Goal: Book appointment/travel/reservation

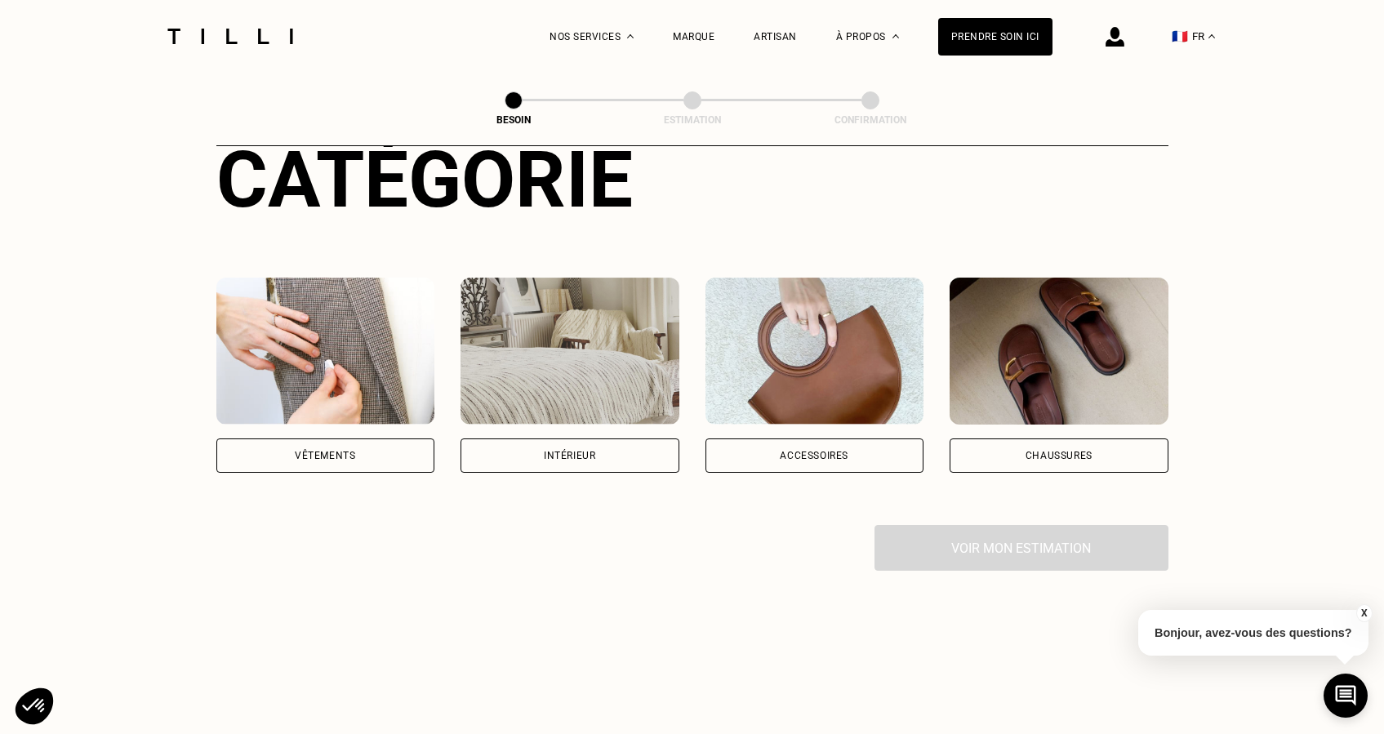
scroll to position [253, 0]
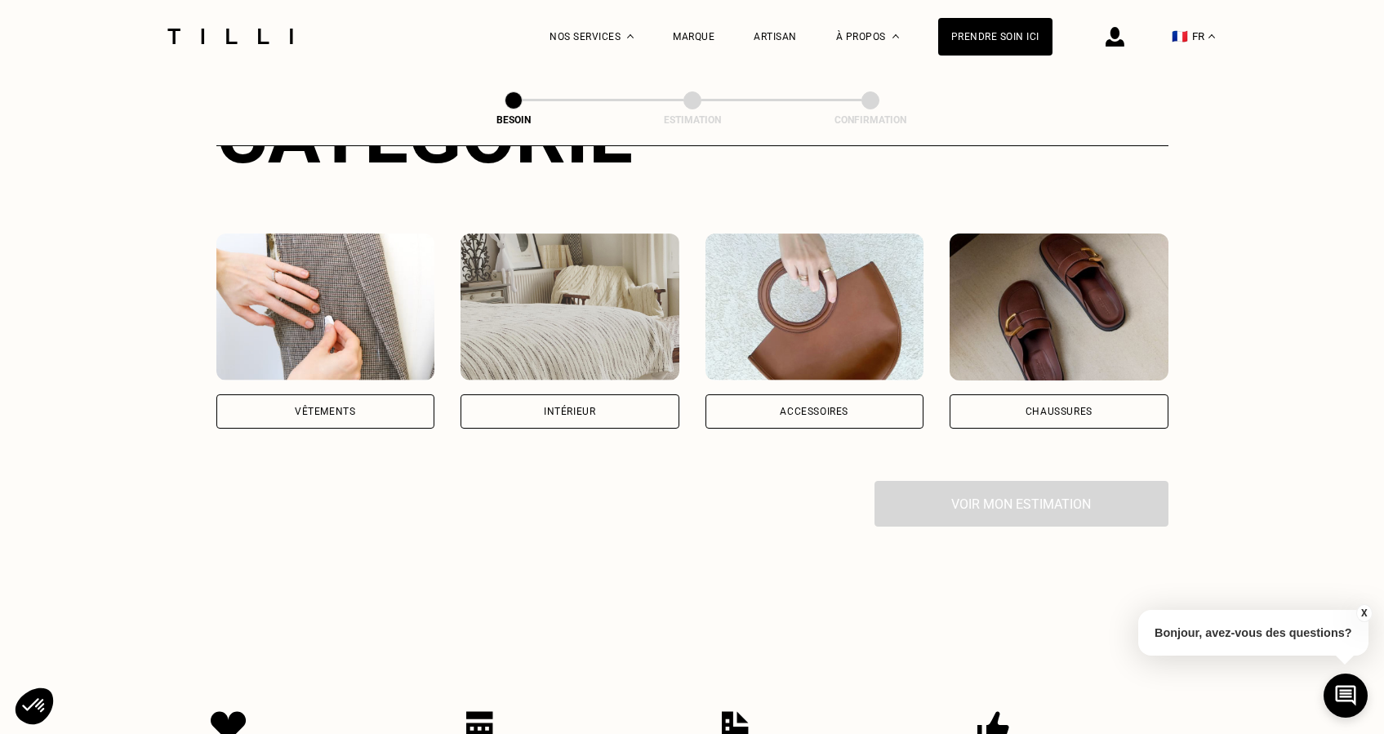
click at [1036, 481] on div "Voir mon estimation" at bounding box center [692, 504] width 952 height 46
click at [1005, 36] on div "Prendre soin ici" at bounding box center [995, 37] width 114 height 38
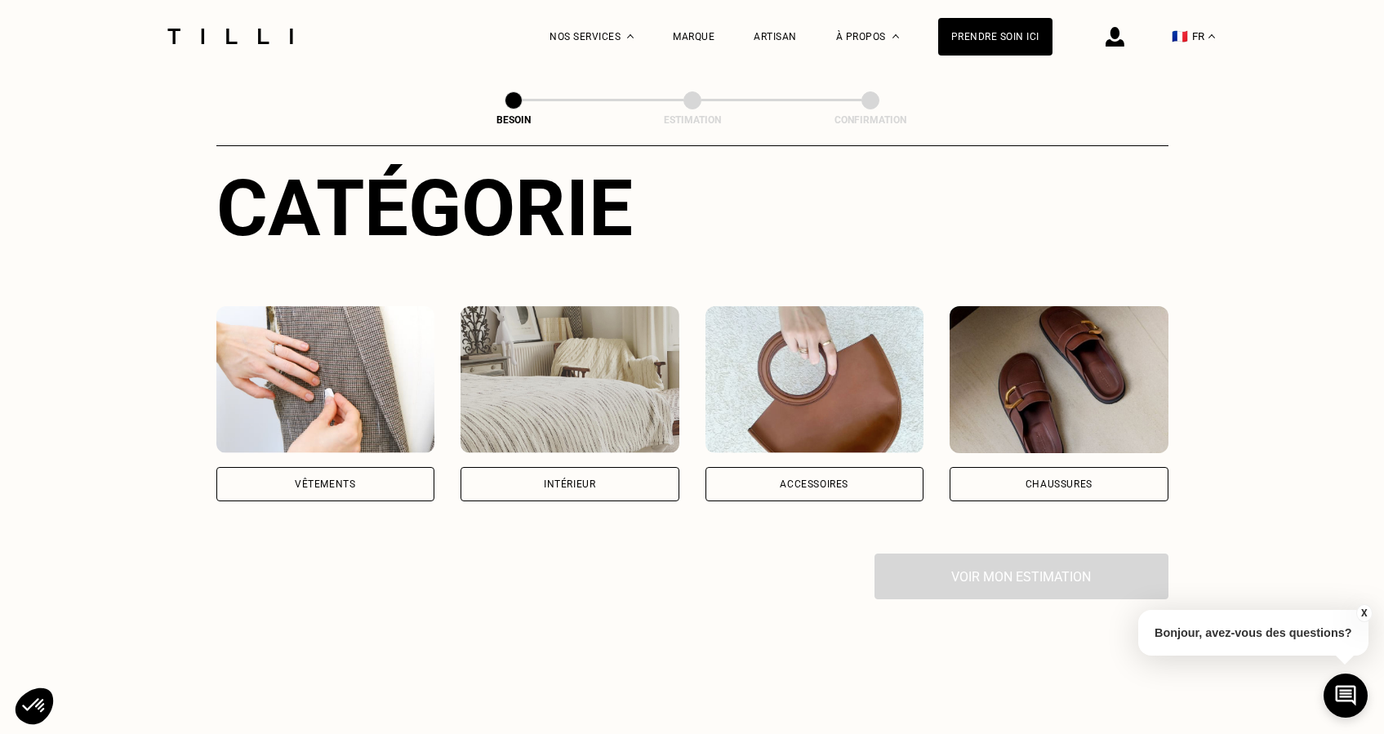
scroll to position [400, 0]
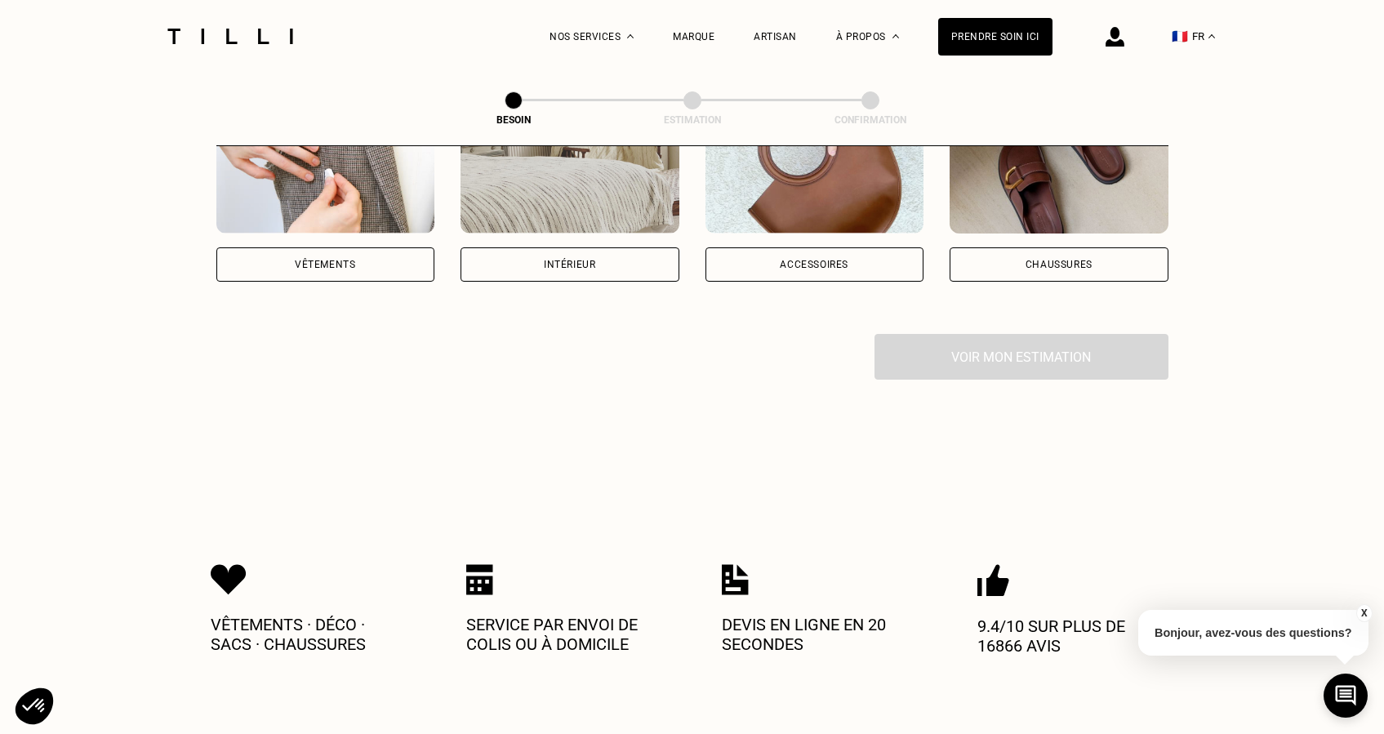
click at [394, 247] on div "Vêtements" at bounding box center [325, 264] width 219 height 34
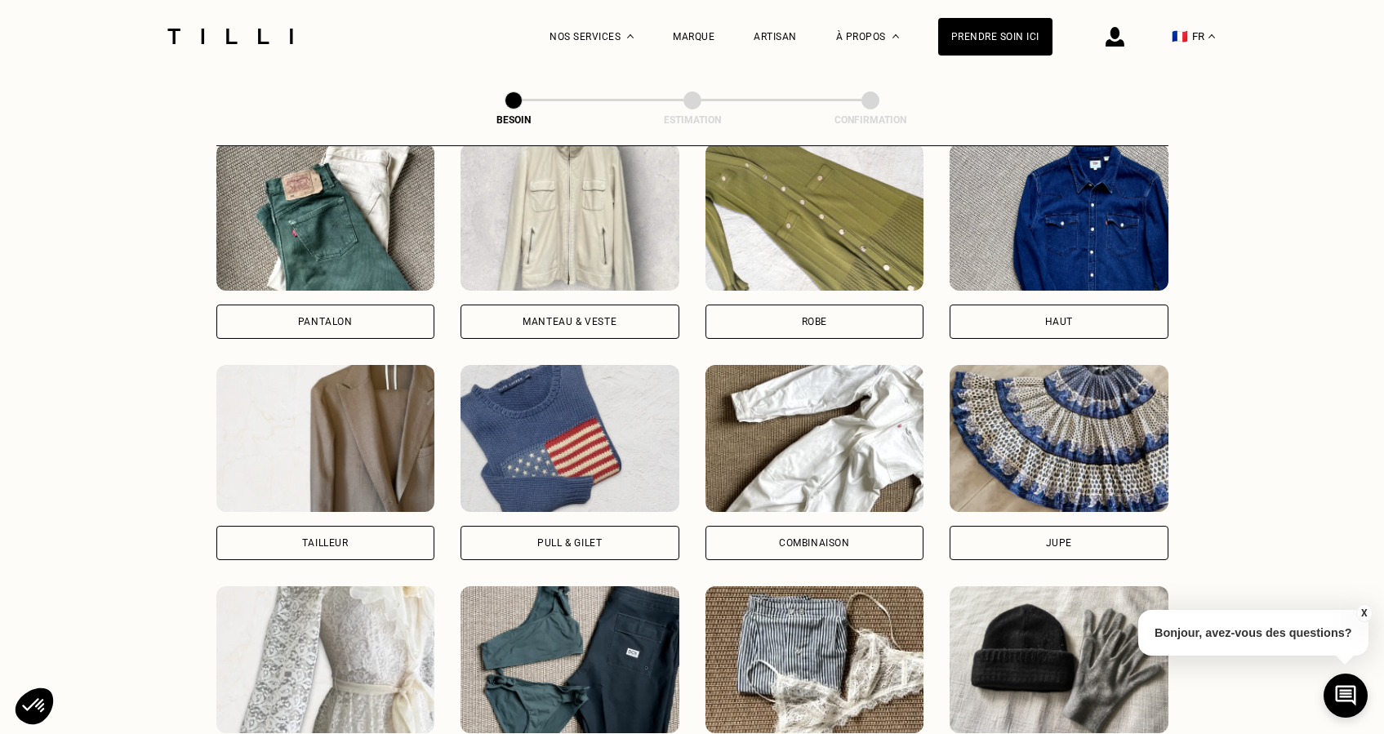
scroll to position [747, 0]
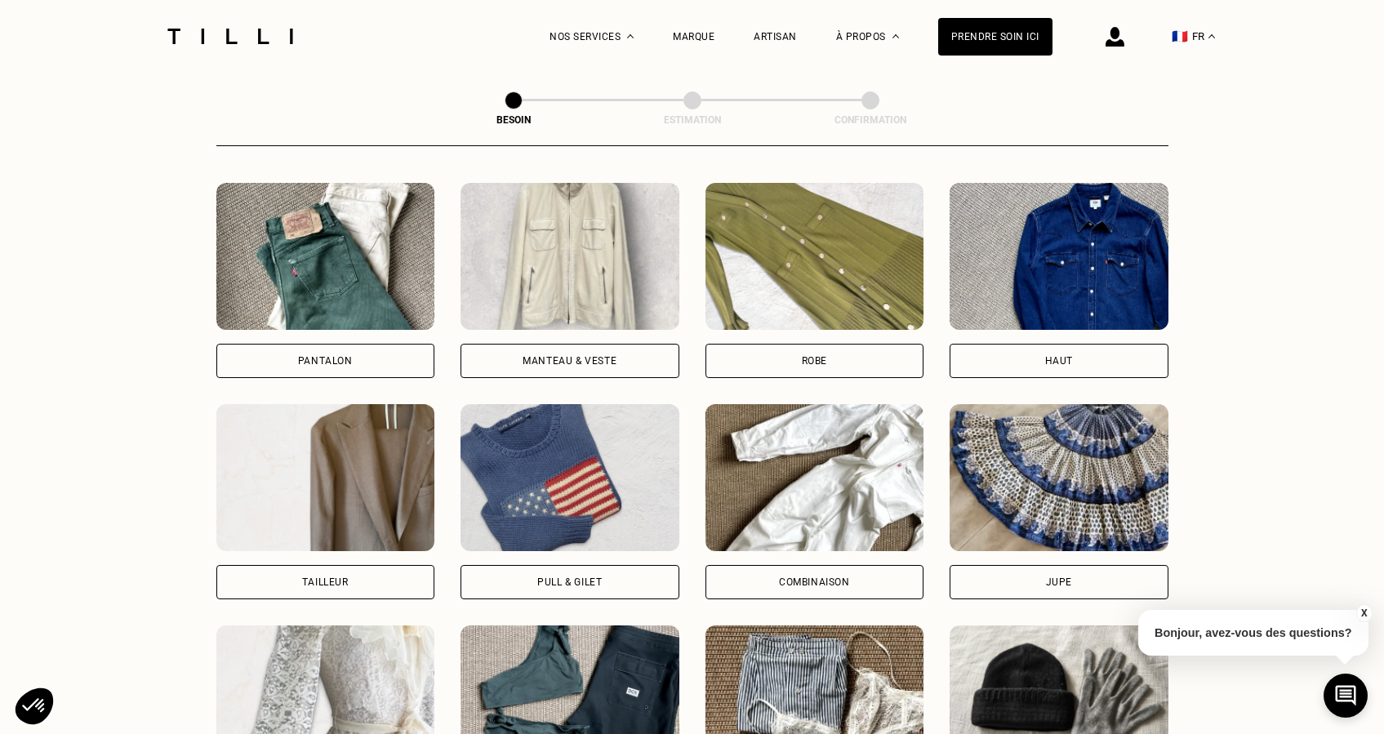
click at [838, 344] on div "Robe" at bounding box center [814, 361] width 219 height 34
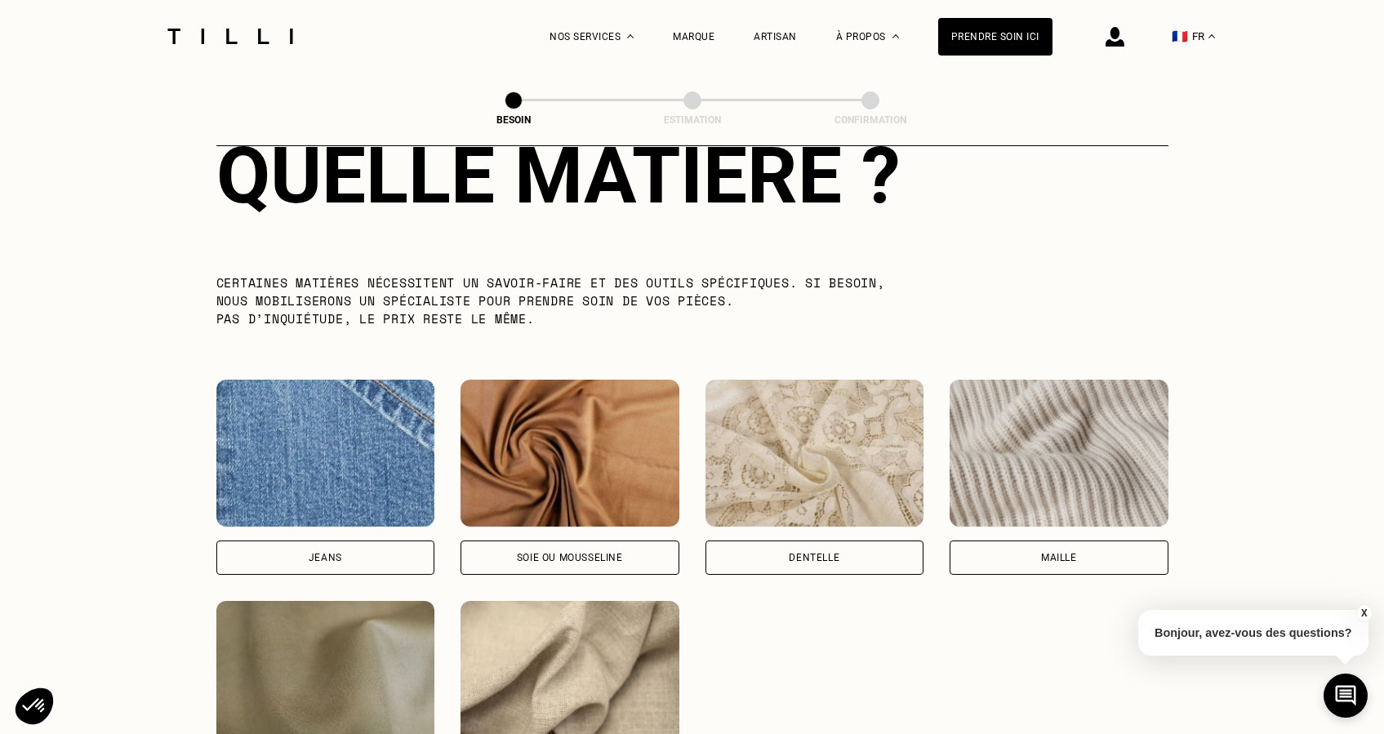
scroll to position [1629, 0]
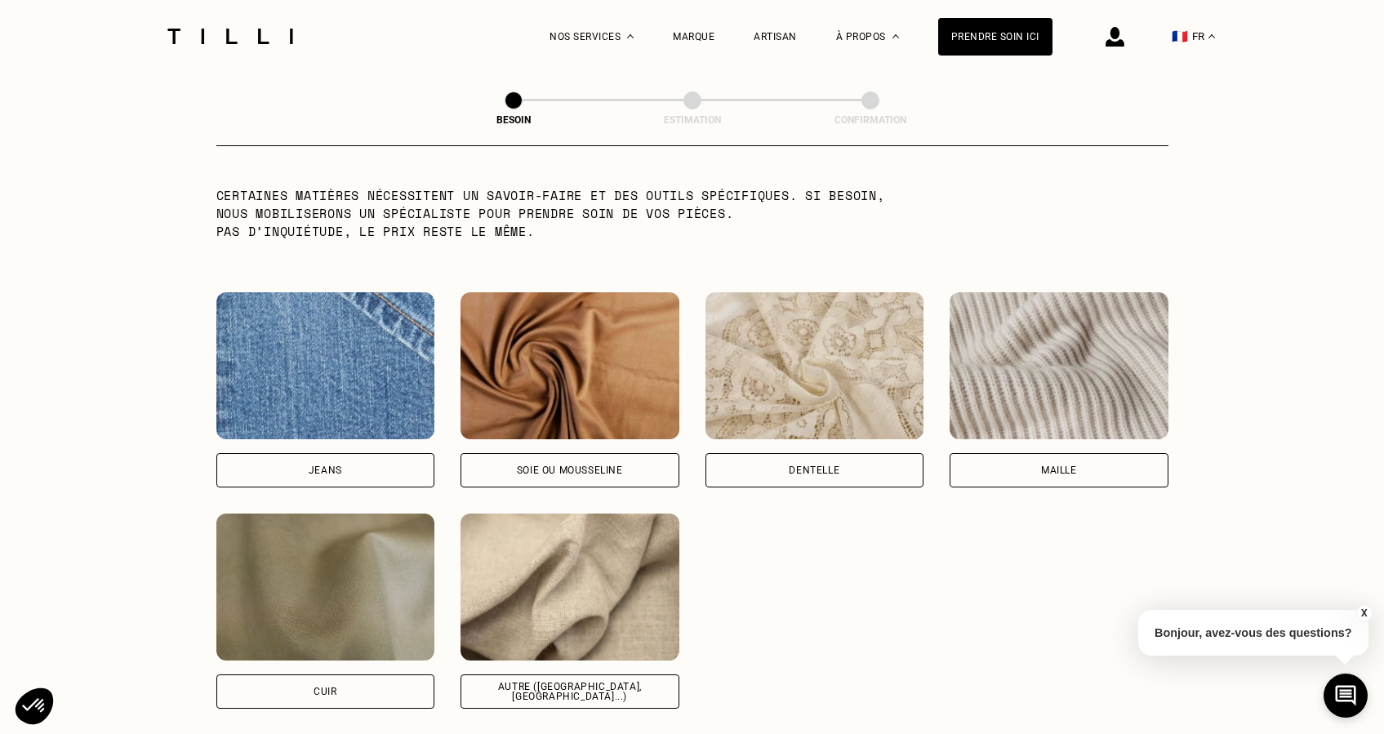
click at [846, 464] on div "Dentelle" at bounding box center [814, 470] width 219 height 34
select select "FR"
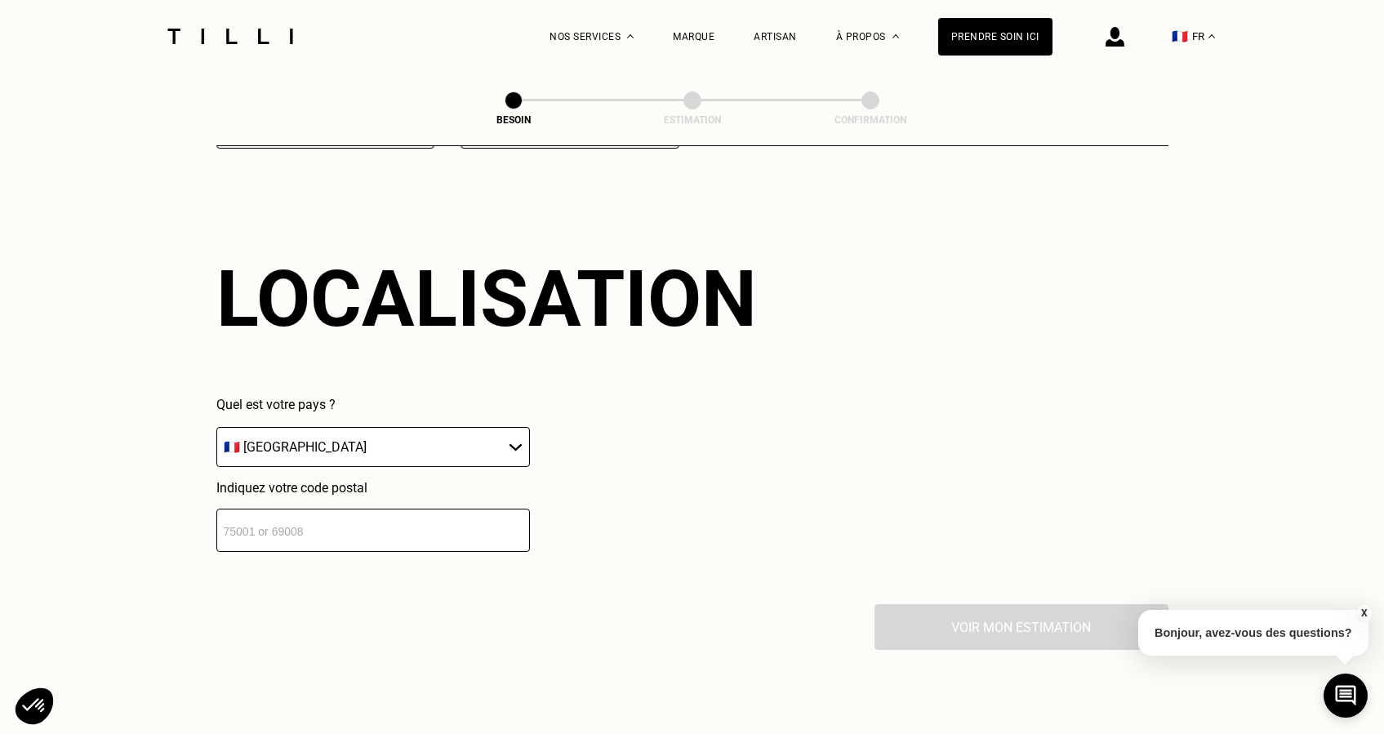
scroll to position [2189, 0]
click at [413, 438] on select "🇩🇪 [GEOGRAPHIC_DATA] 🇦🇹 [GEOGRAPHIC_DATA] 🇧🇪 [GEOGRAPHIC_DATA] 🇧🇬 Bulgarie 🇨🇾 C…" at bounding box center [372, 447] width 313 height 40
click at [327, 511] on input "number" at bounding box center [372, 530] width 313 height 43
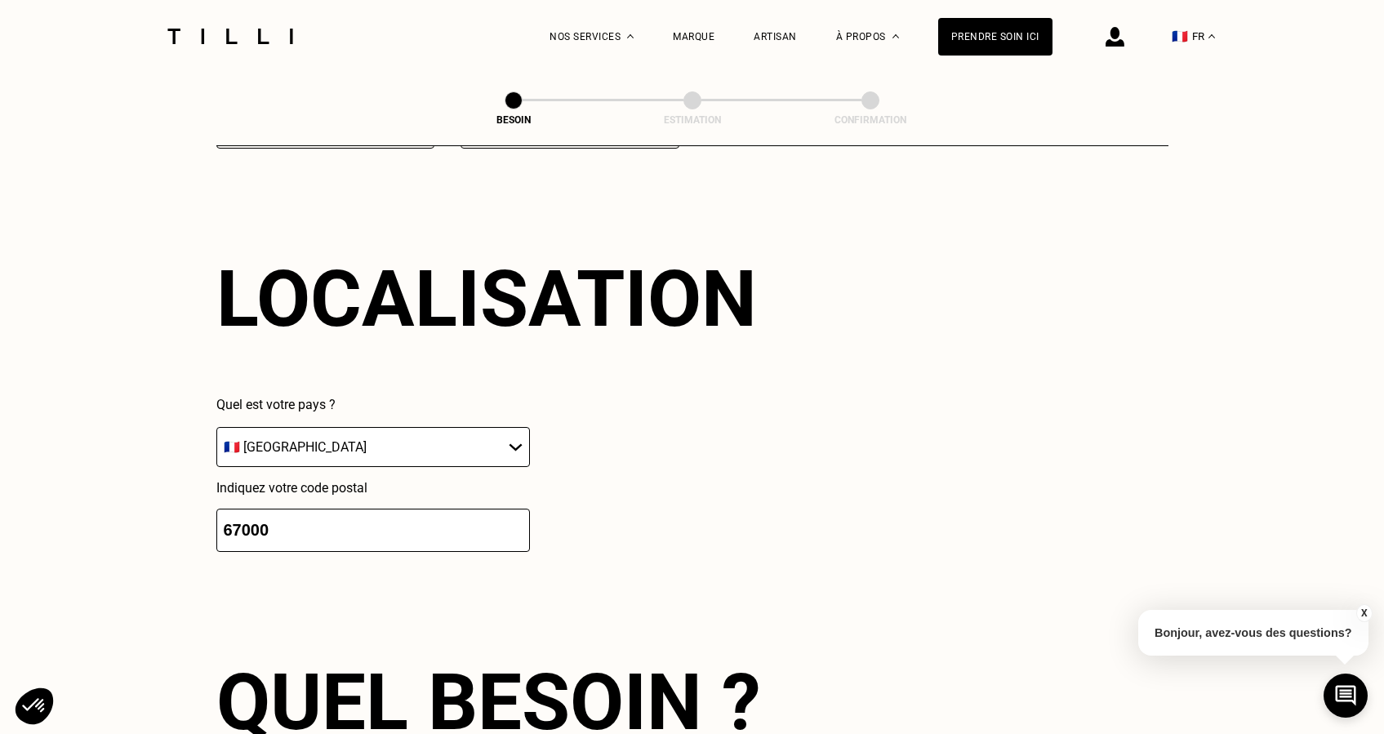
type input "67000"
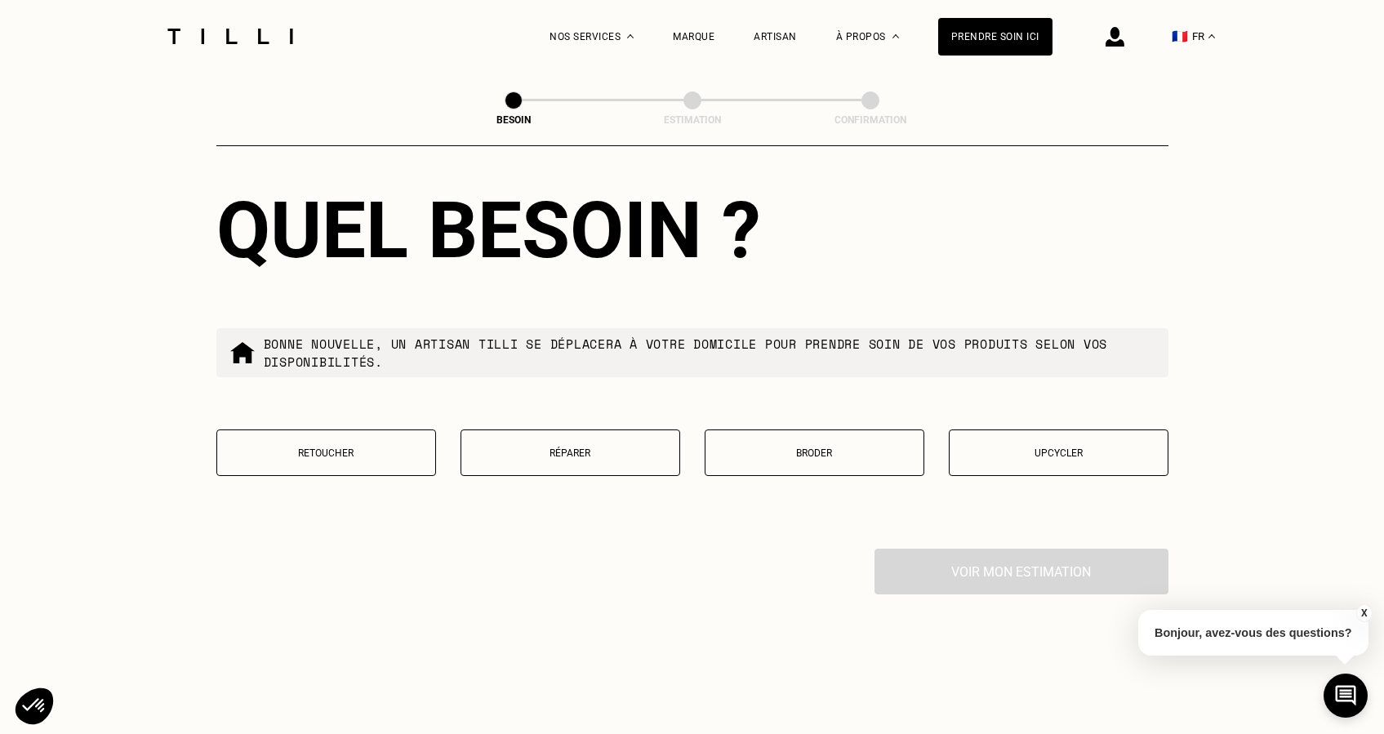
scroll to position [2663, 0]
click at [362, 446] on button "Retoucher" at bounding box center [326, 451] width 220 height 47
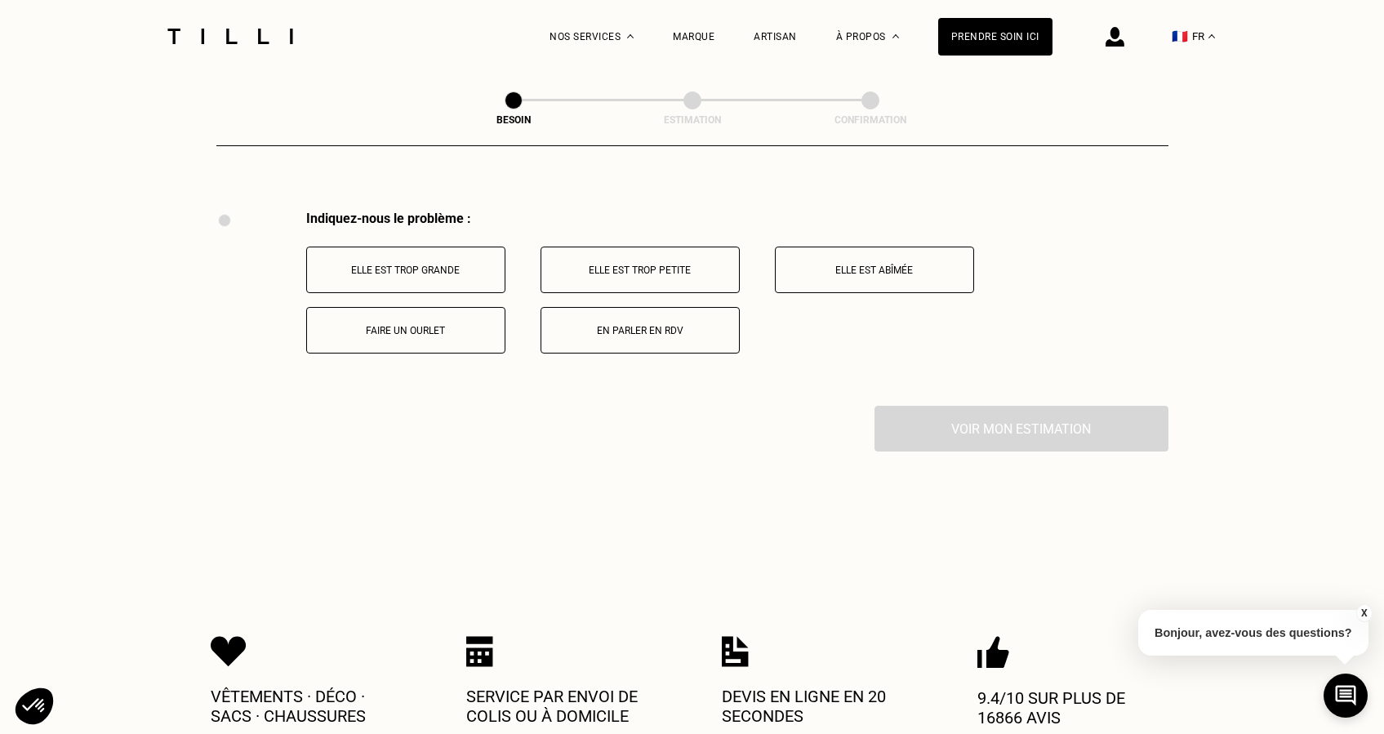
scroll to position [3010, 0]
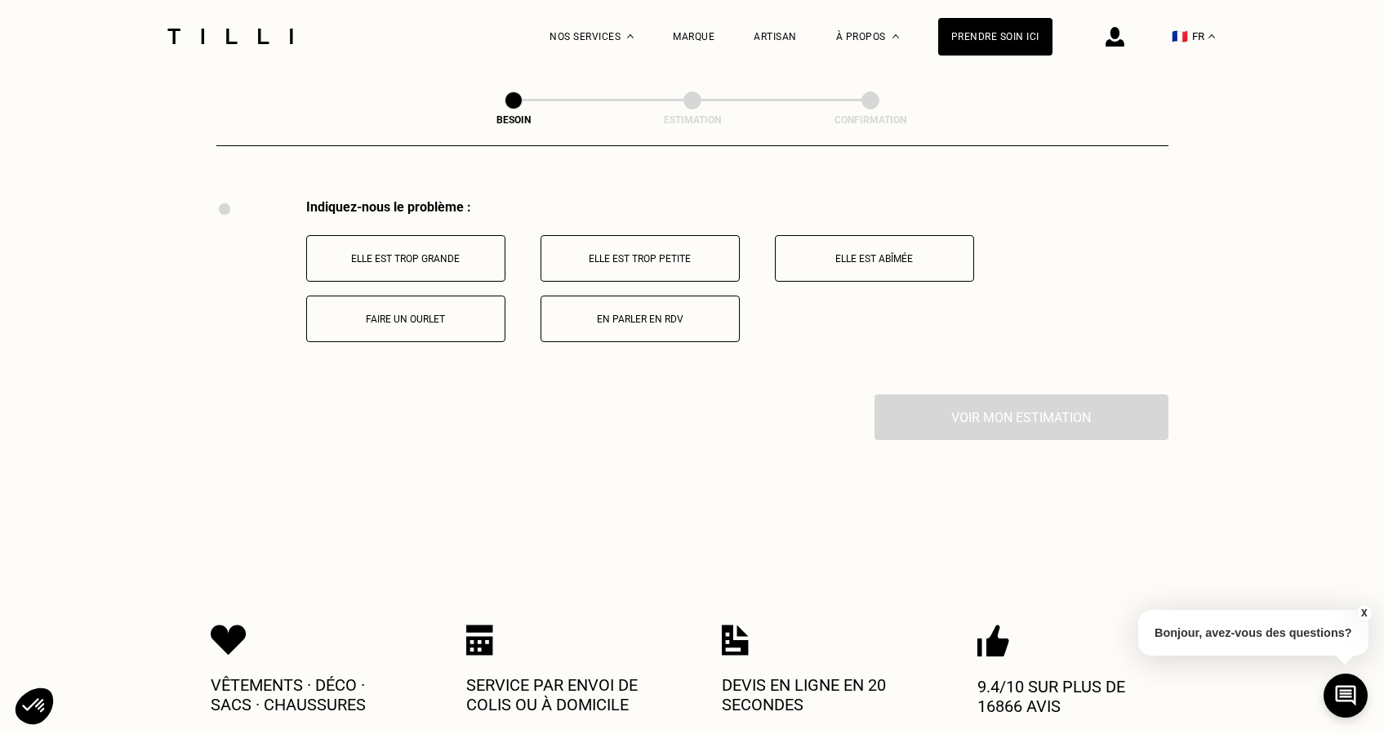
click at [641, 321] on button "En parler en RDV" at bounding box center [639, 318] width 199 height 47
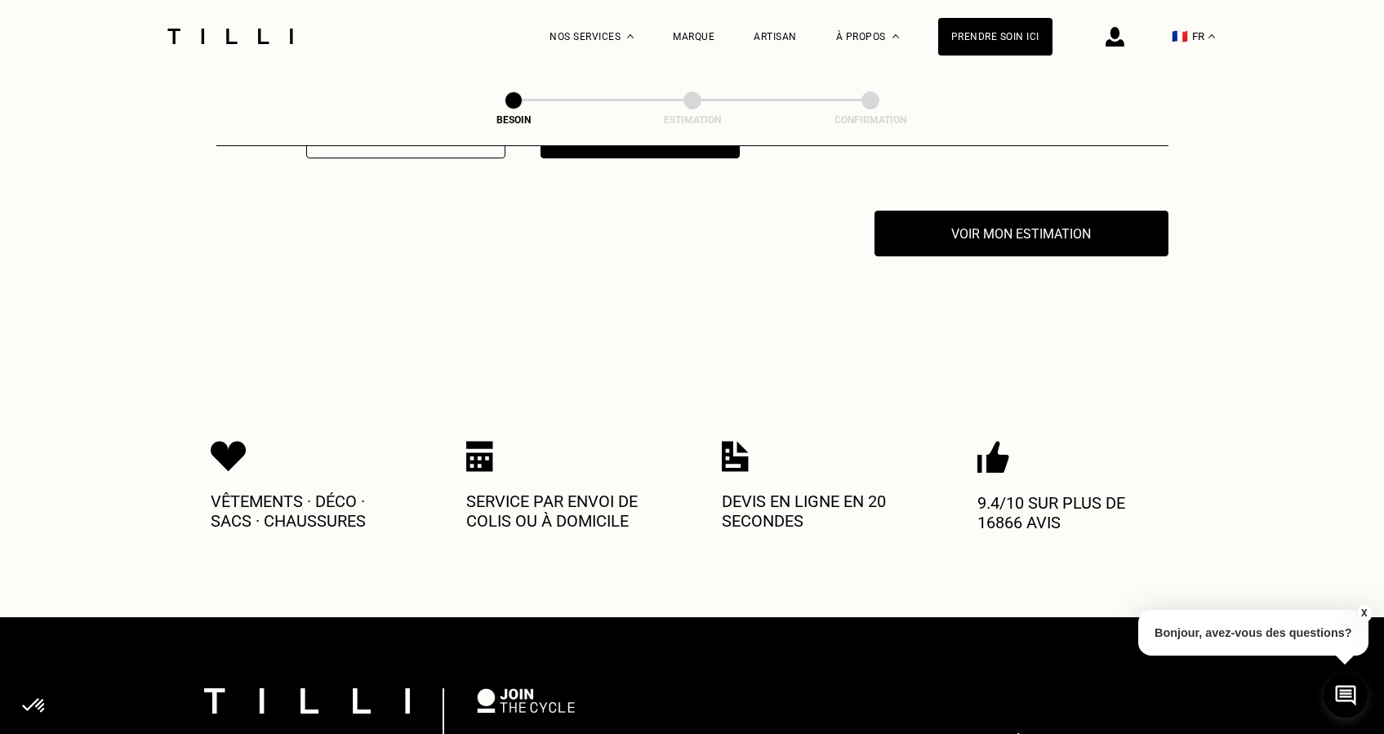
scroll to position [3205, 0]
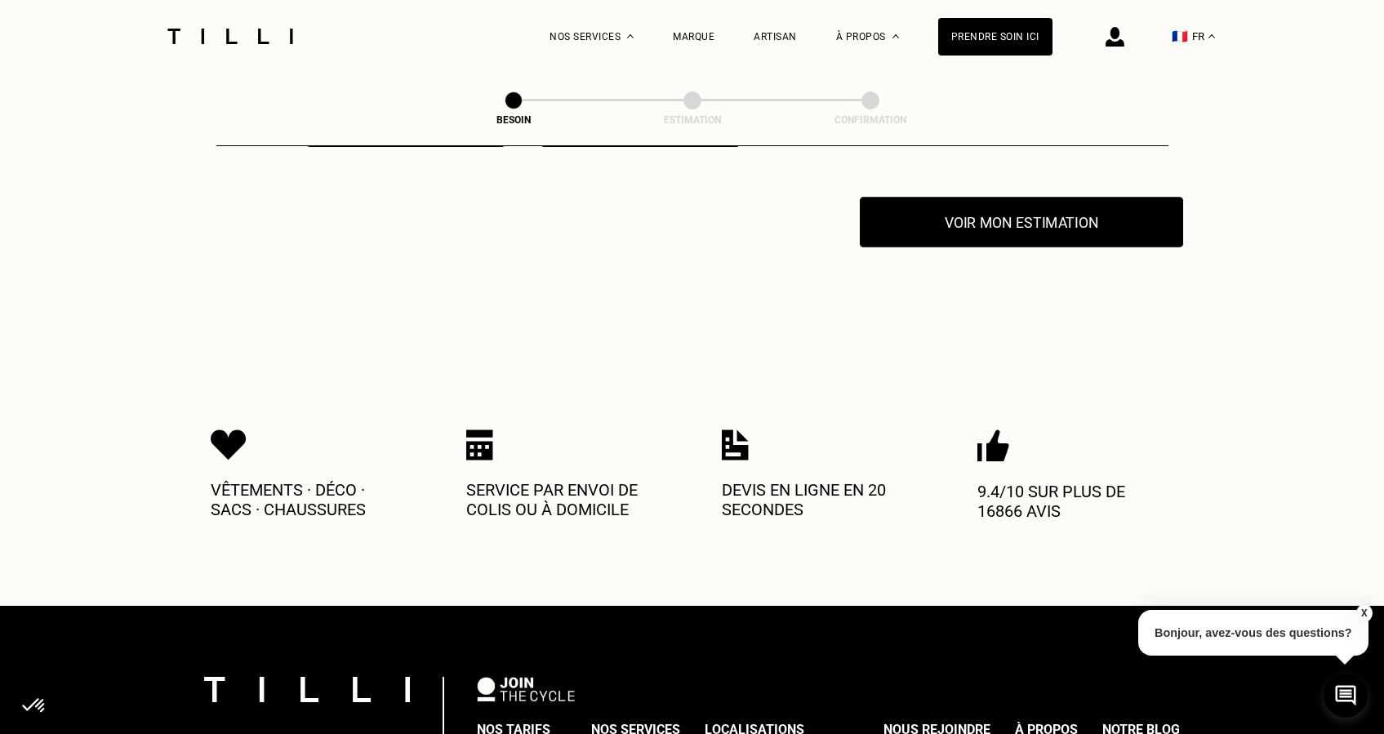
click at [1015, 220] on button "Voir mon estimation" at bounding box center [1021, 222] width 323 height 51
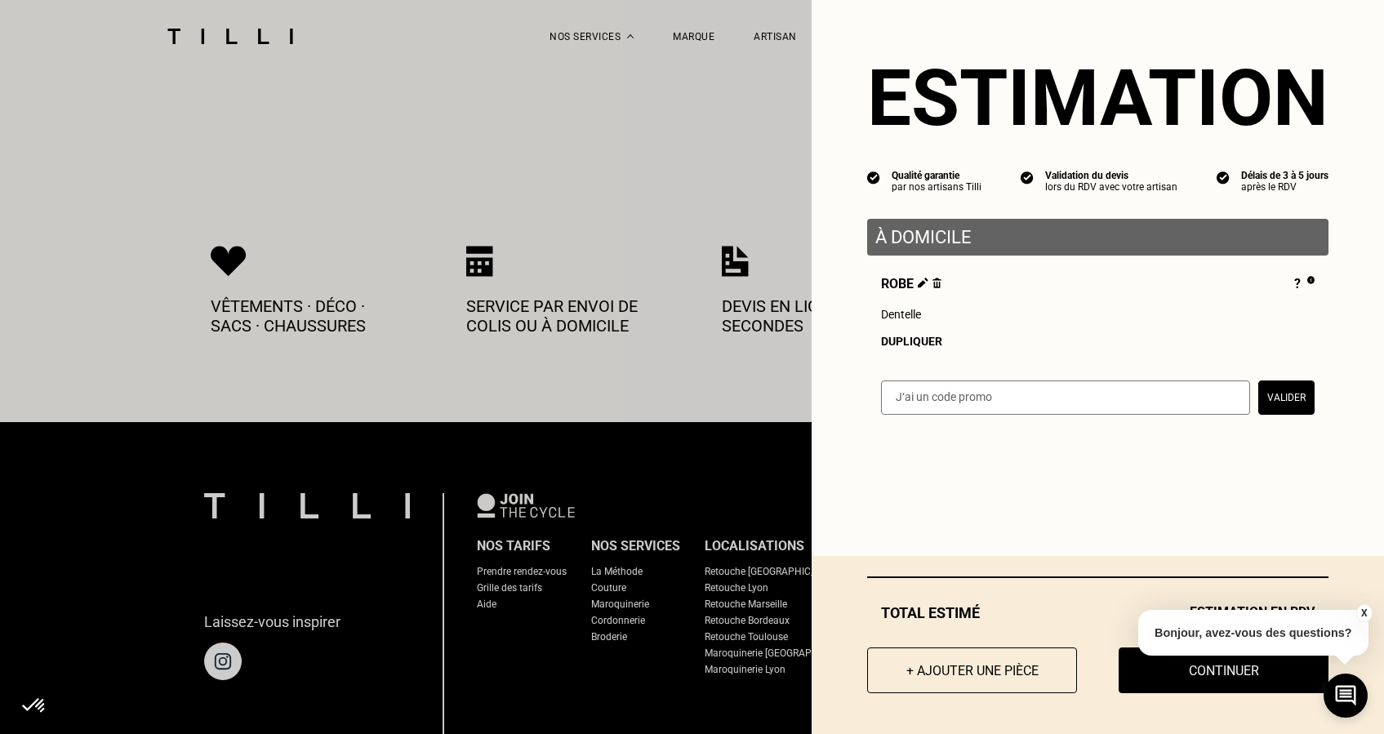
scroll to position [3391, 0]
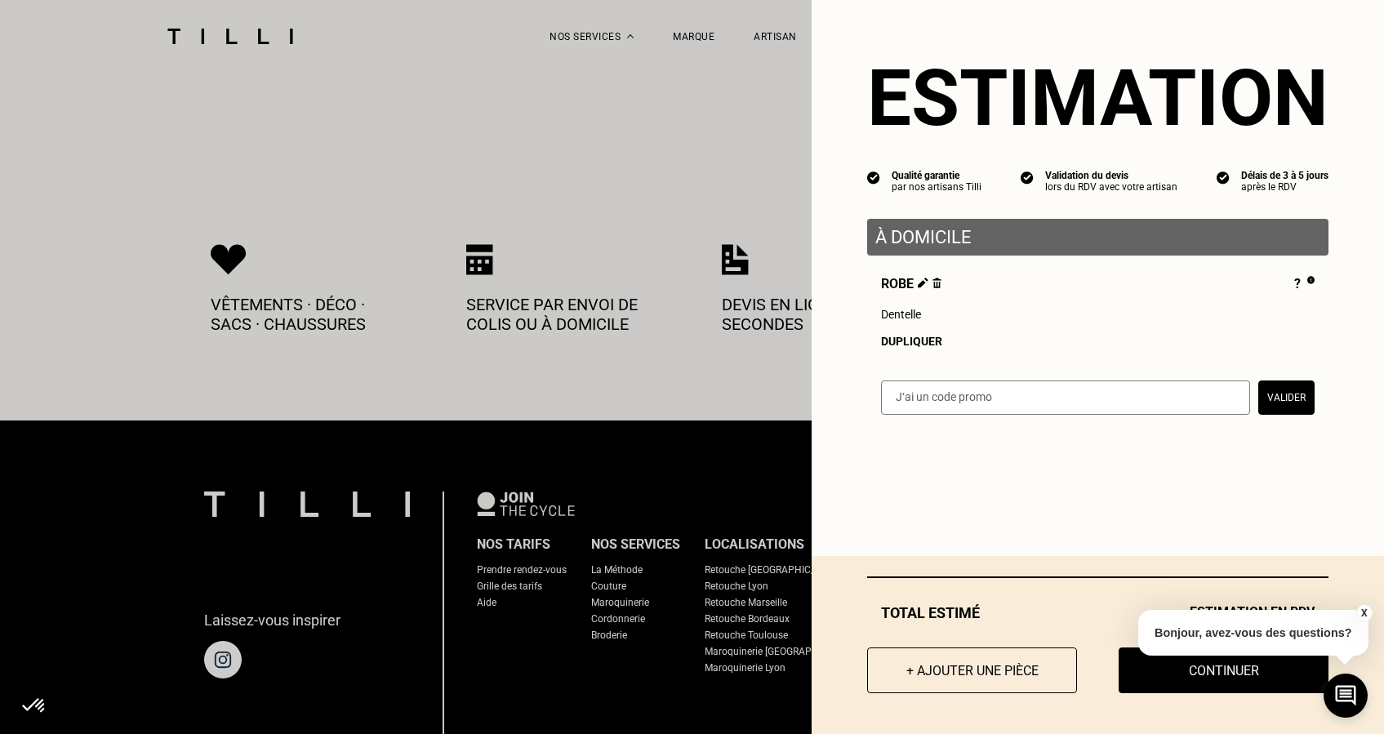
click at [1366, 614] on button "X" at bounding box center [1363, 613] width 16 height 18
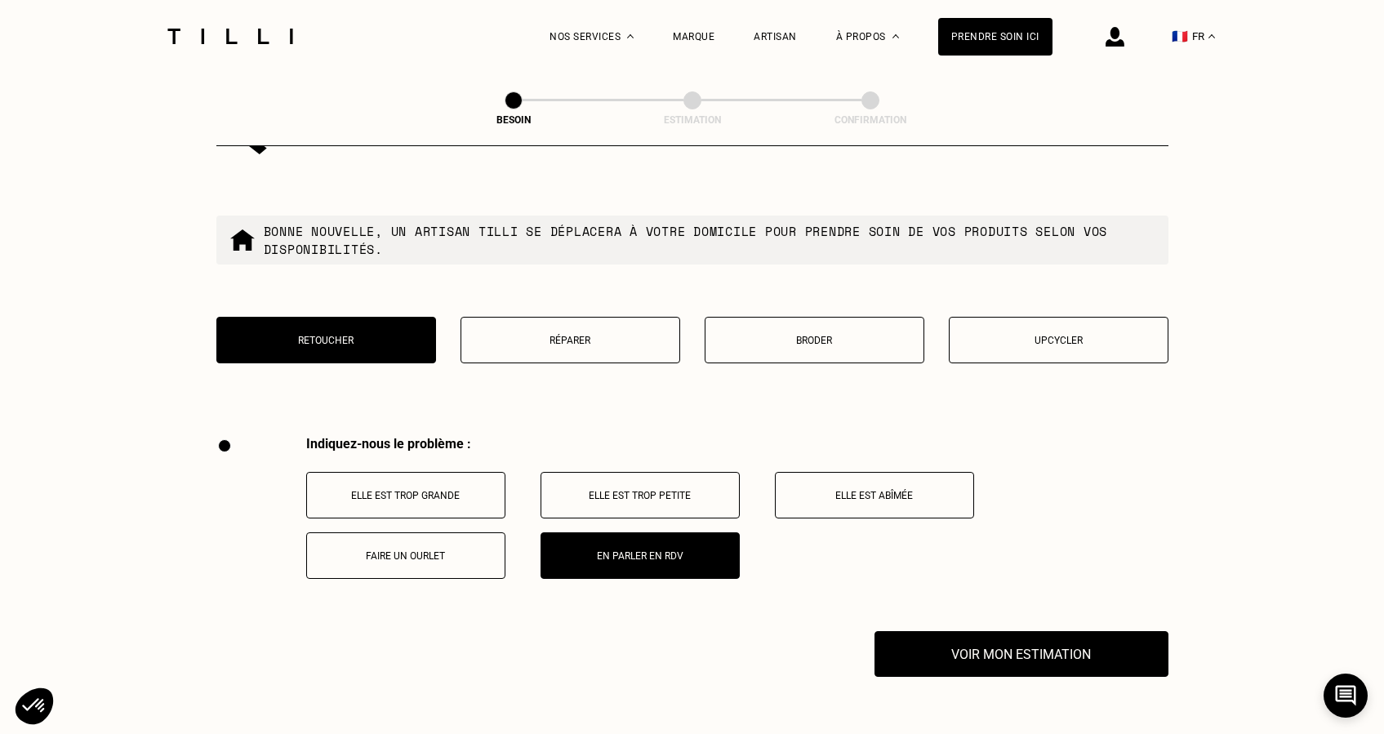
scroll to position [2779, 0]
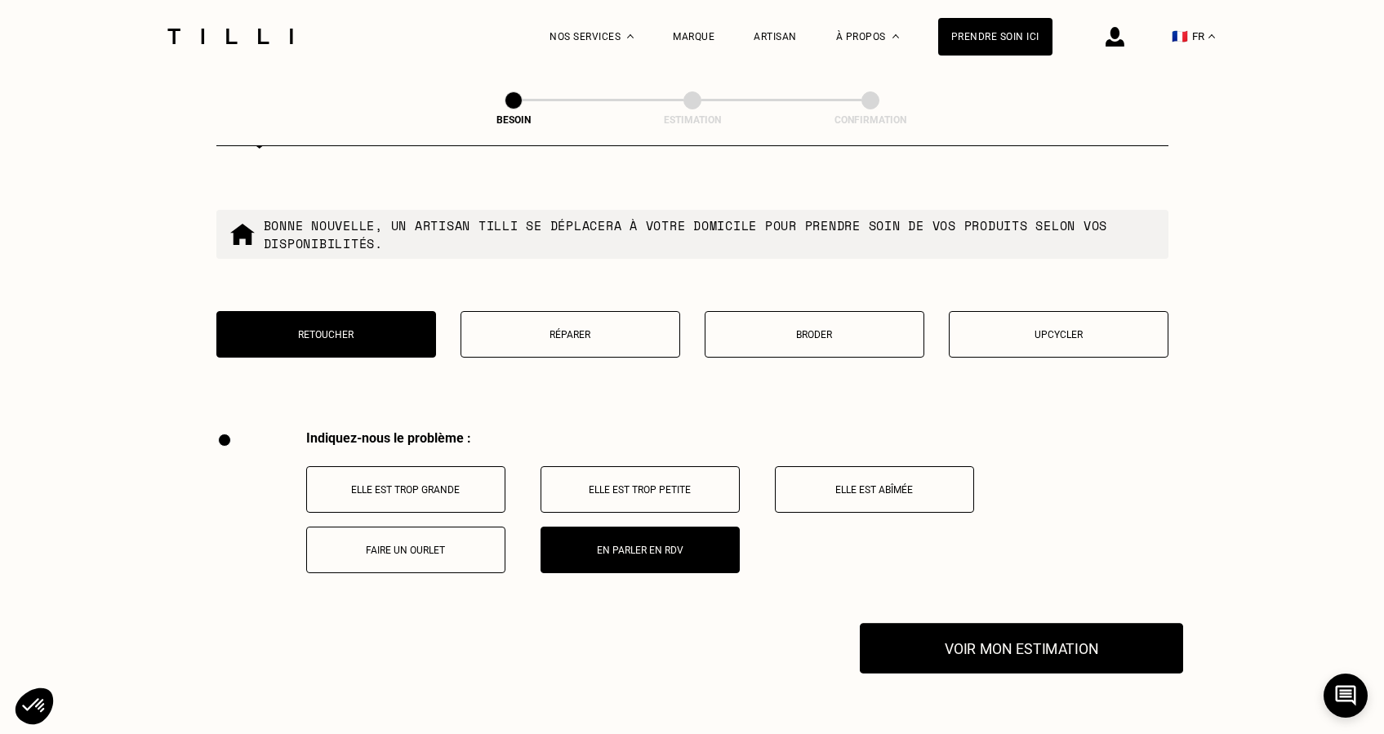
click at [1056, 623] on button "Voir mon estimation" at bounding box center [1021, 648] width 323 height 51
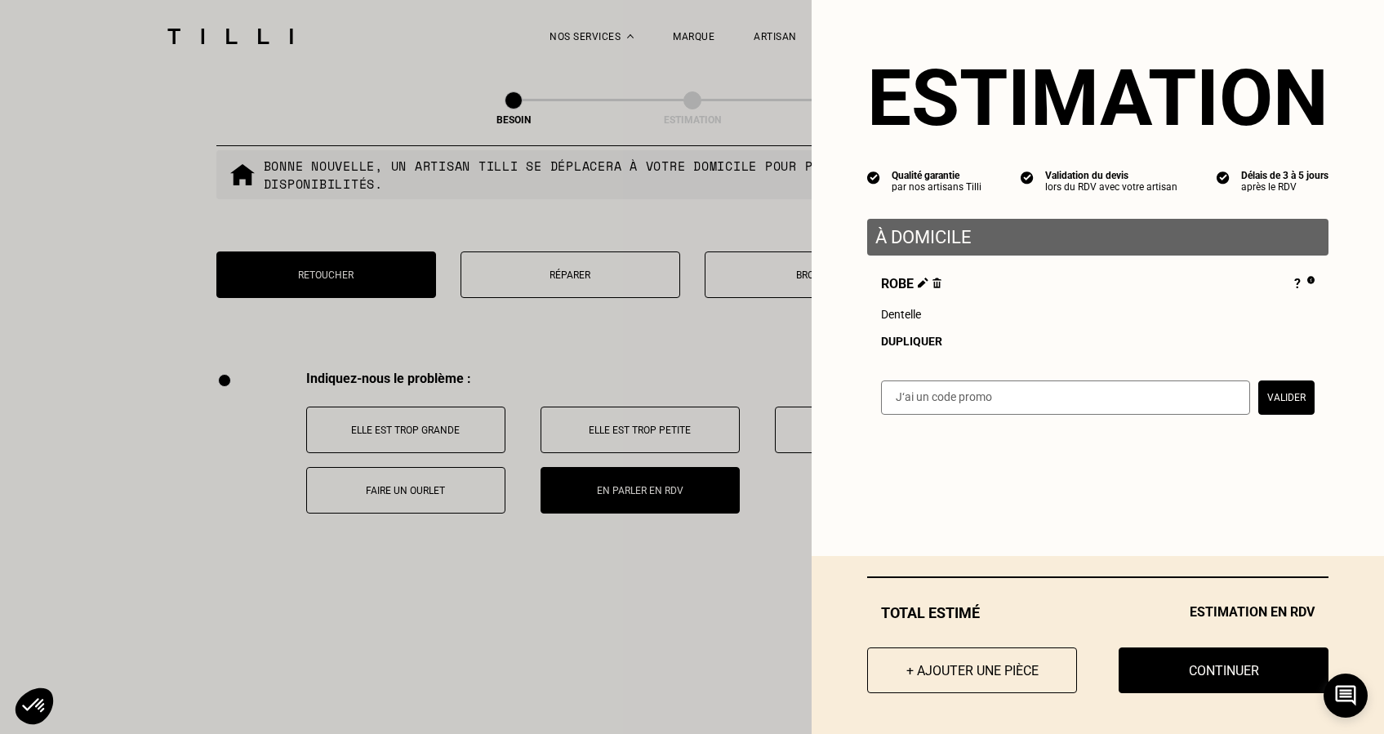
scroll to position [2843, 0]
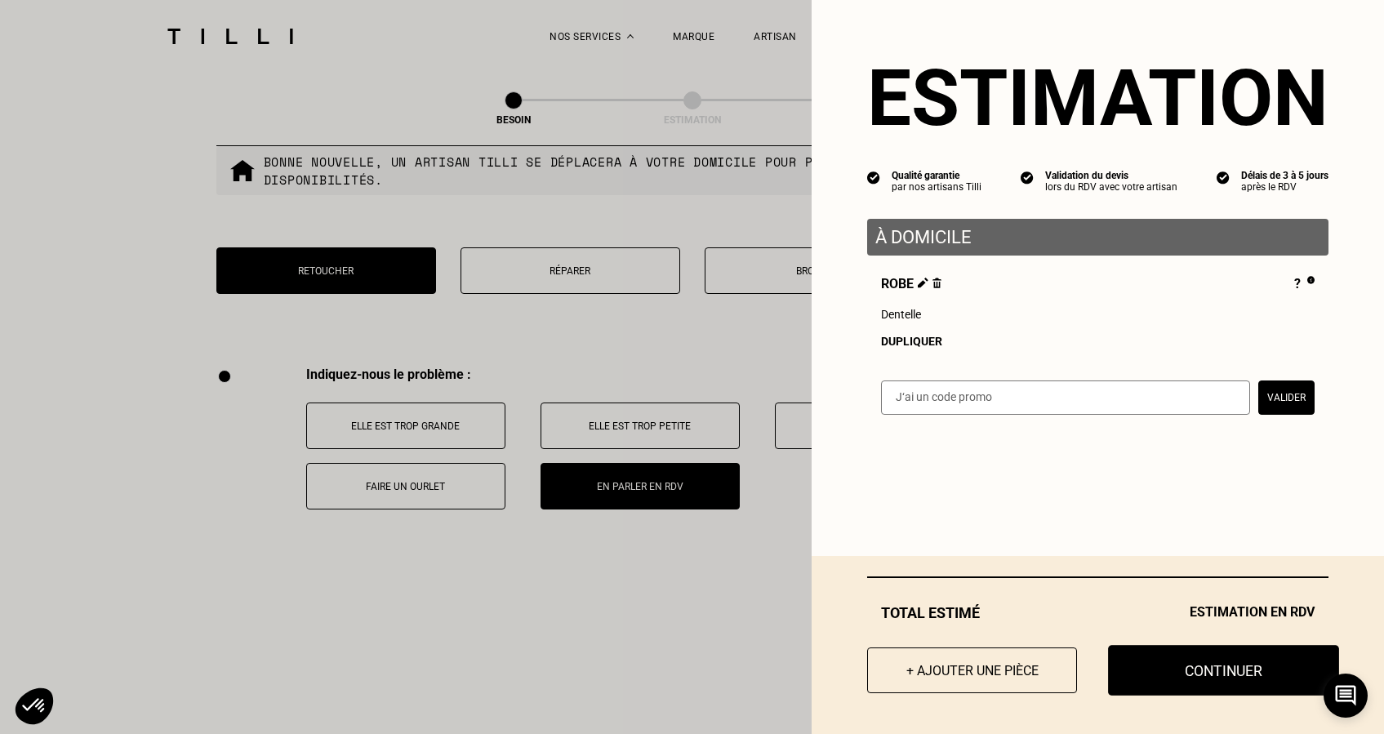
click at [1202, 676] on button "Continuer" at bounding box center [1223, 670] width 231 height 51
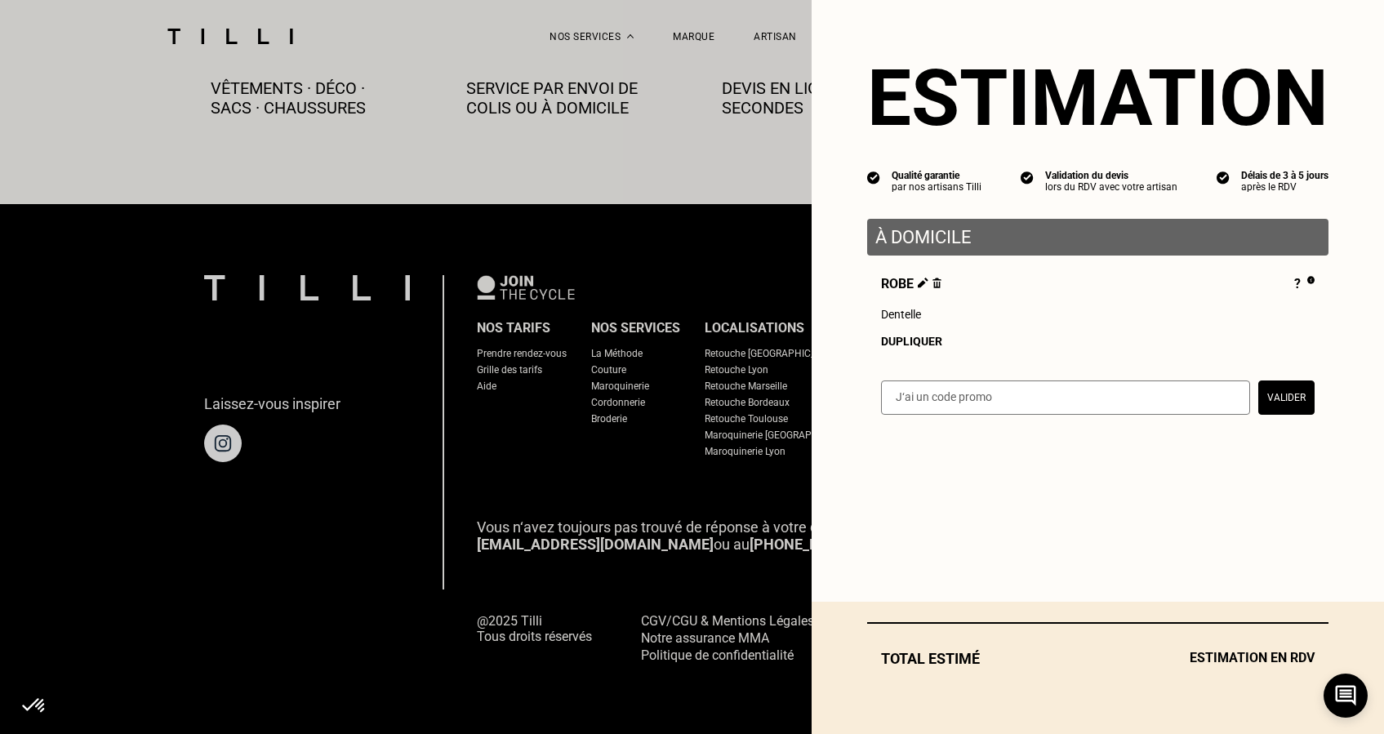
scroll to position [916, 0]
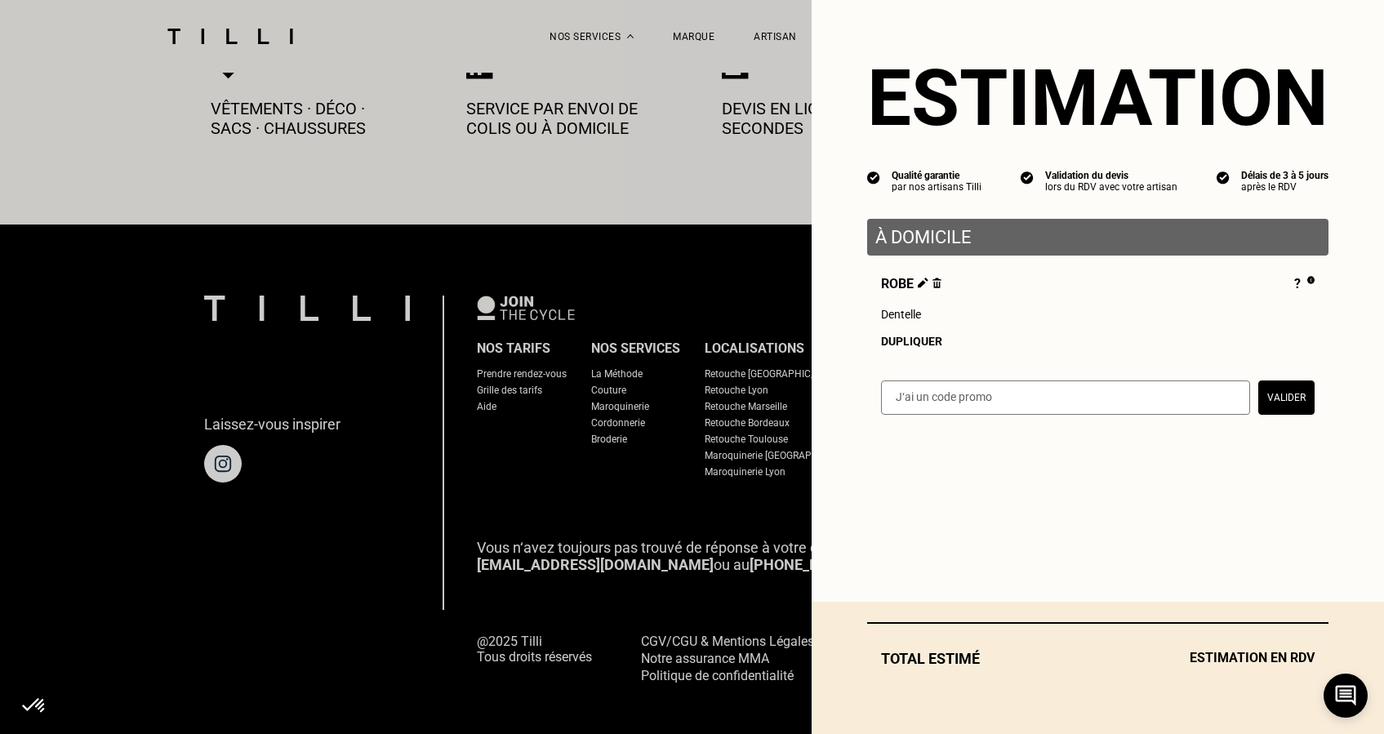
select select "FR"
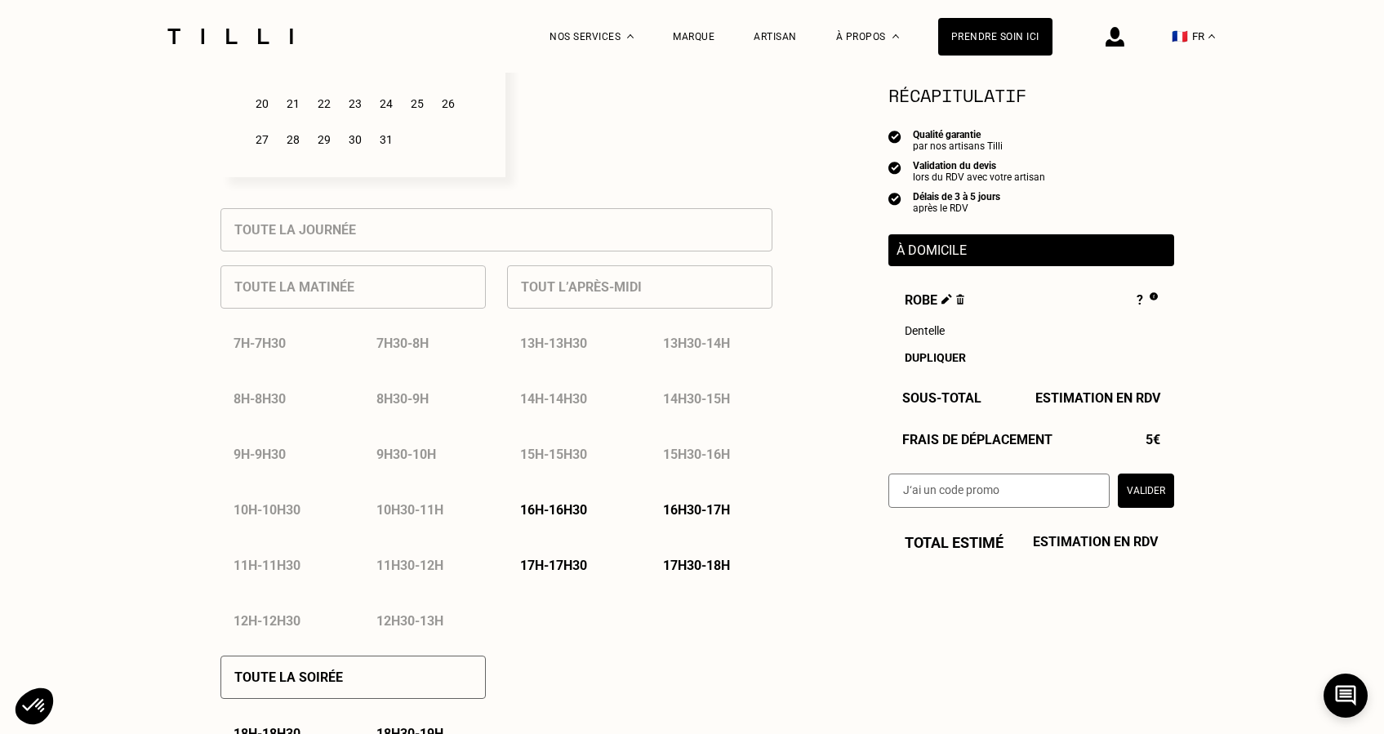
scroll to position [411, 0]
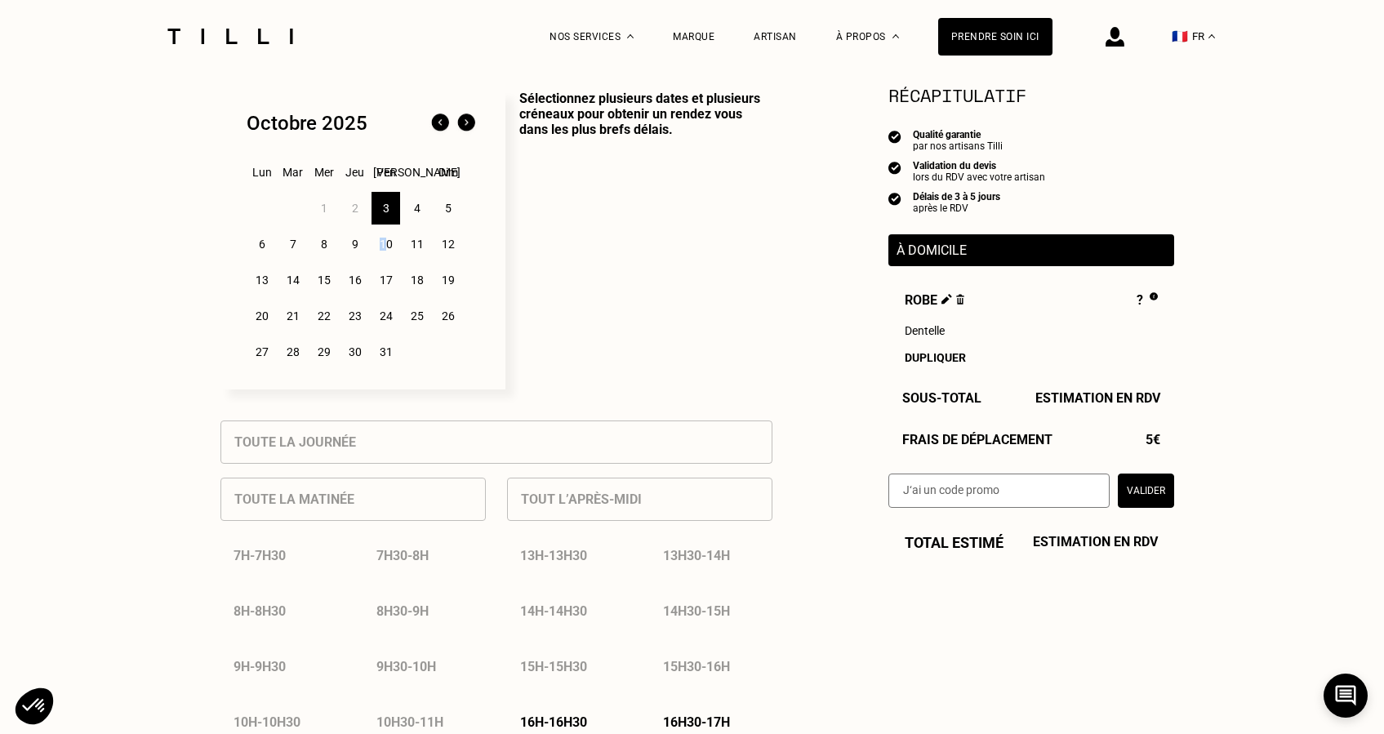
click at [381, 244] on div "10" at bounding box center [385, 244] width 29 height 33
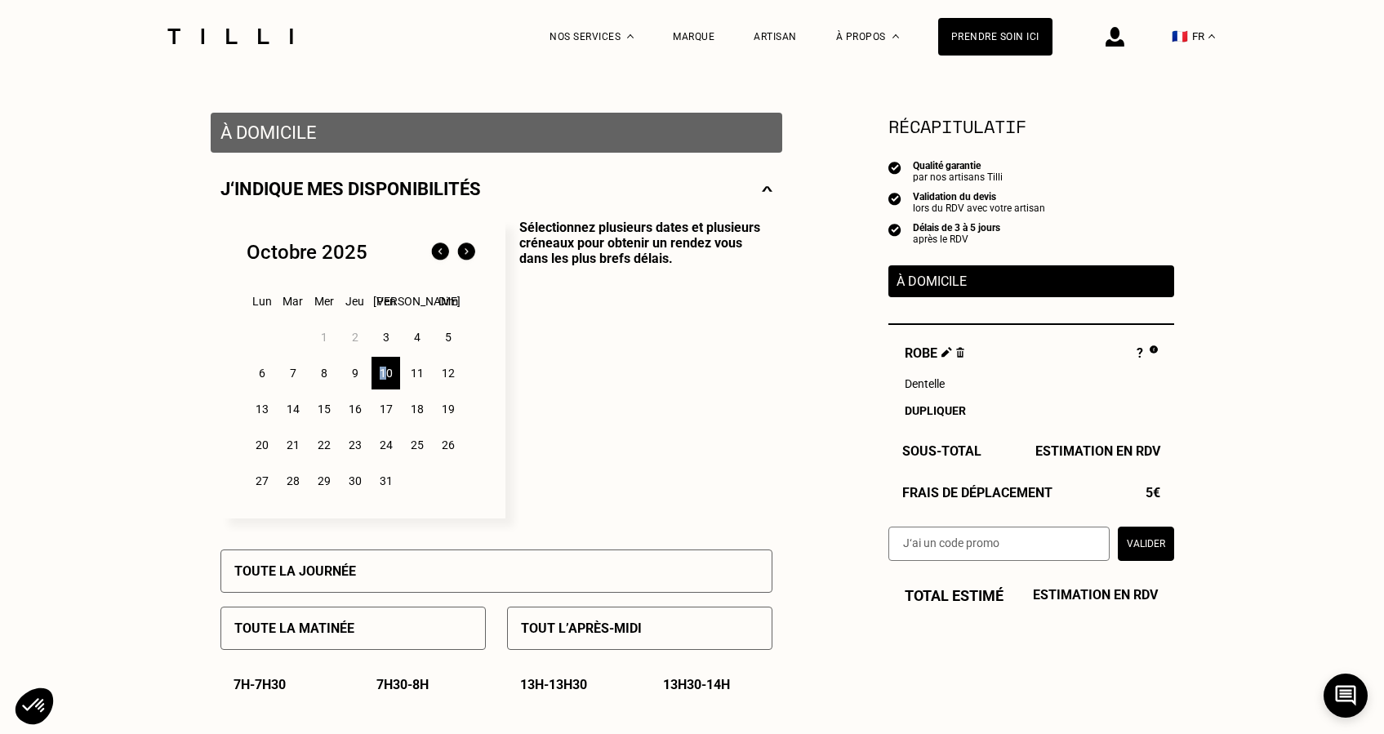
scroll to position [0, 0]
